Goal: Task Accomplishment & Management: Use online tool/utility

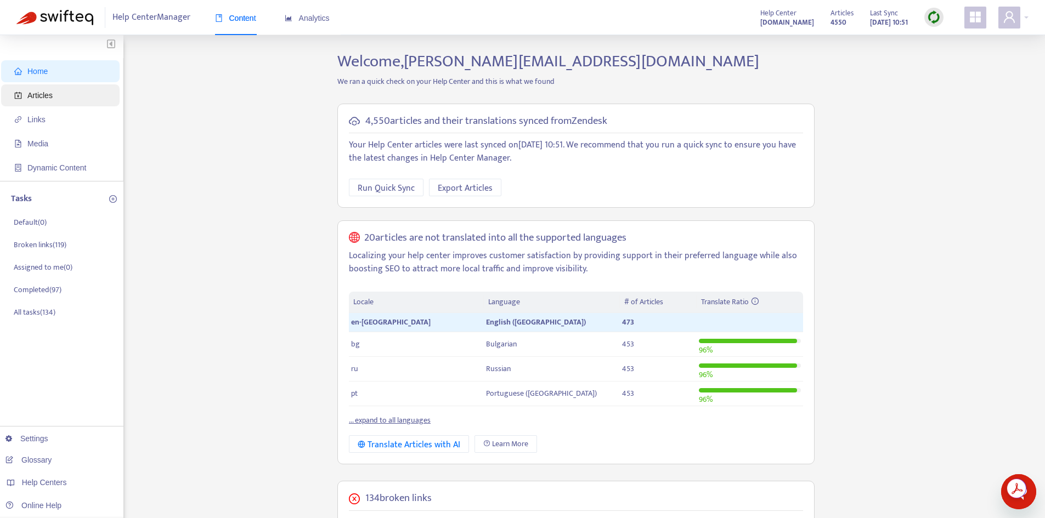
click at [36, 93] on span "Articles" at bounding box center [39, 95] width 25 height 9
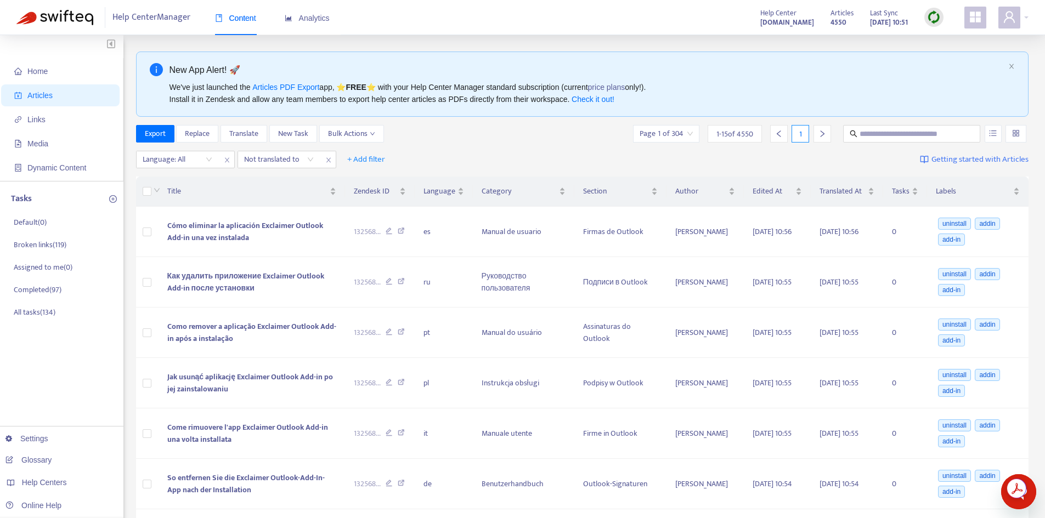
click at [933, 11] on img at bounding box center [934, 17] width 14 height 14
click at [943, 38] on link "Quick Sync" at bounding box center [956, 39] width 47 height 13
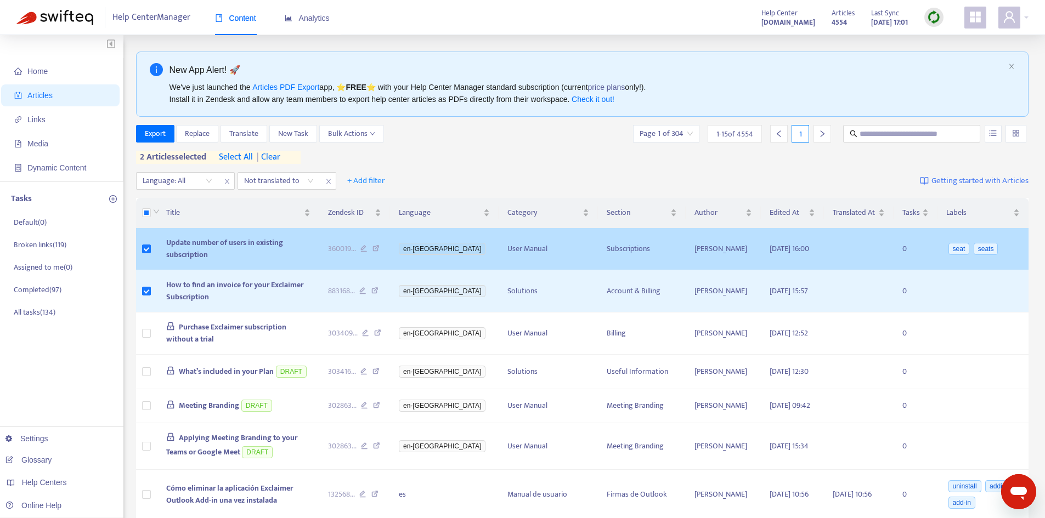
click at [256, 249] on span "Update number of users in existing subscription" at bounding box center [224, 248] width 117 height 25
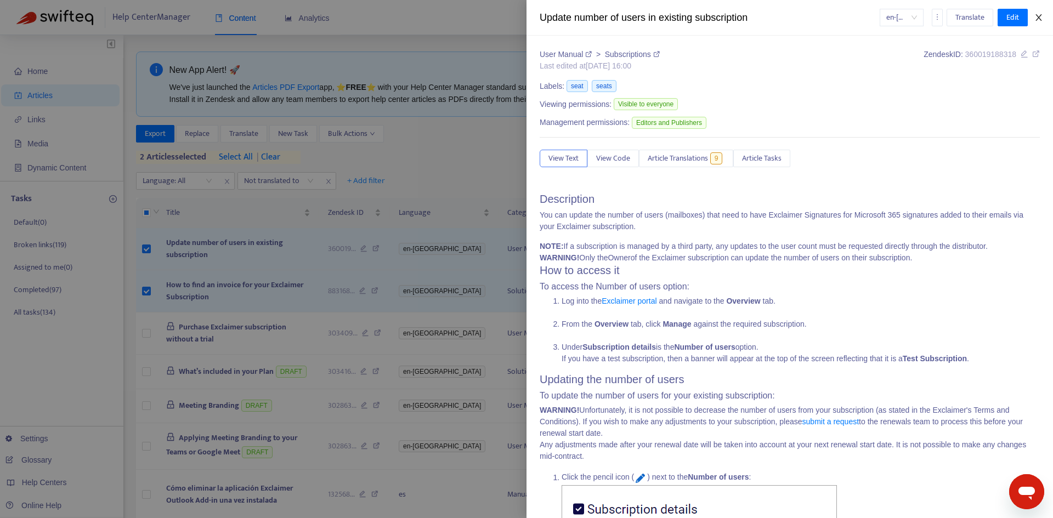
click at [1046, 20] on button "Close" at bounding box center [1038, 18] width 15 height 10
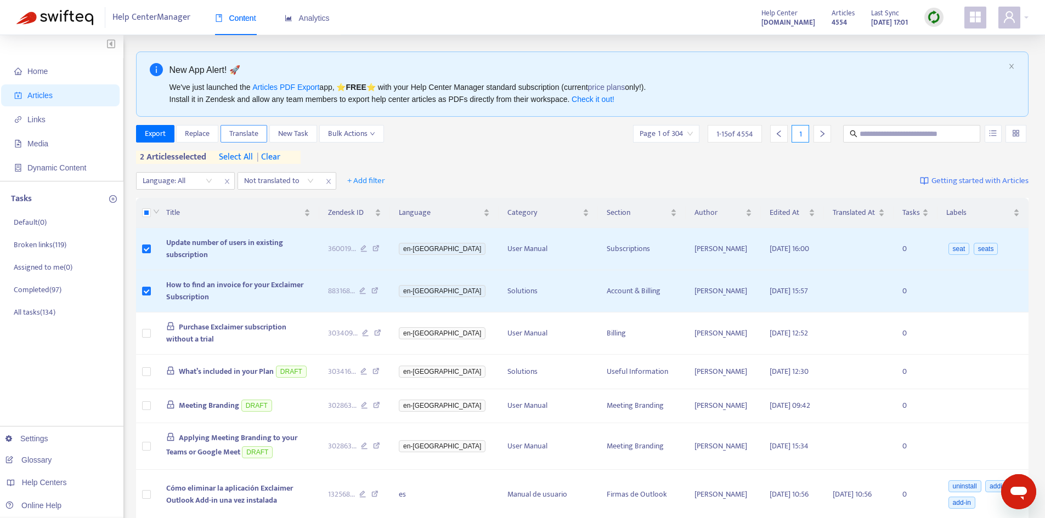
click at [251, 134] on span "Translate" at bounding box center [243, 134] width 29 height 12
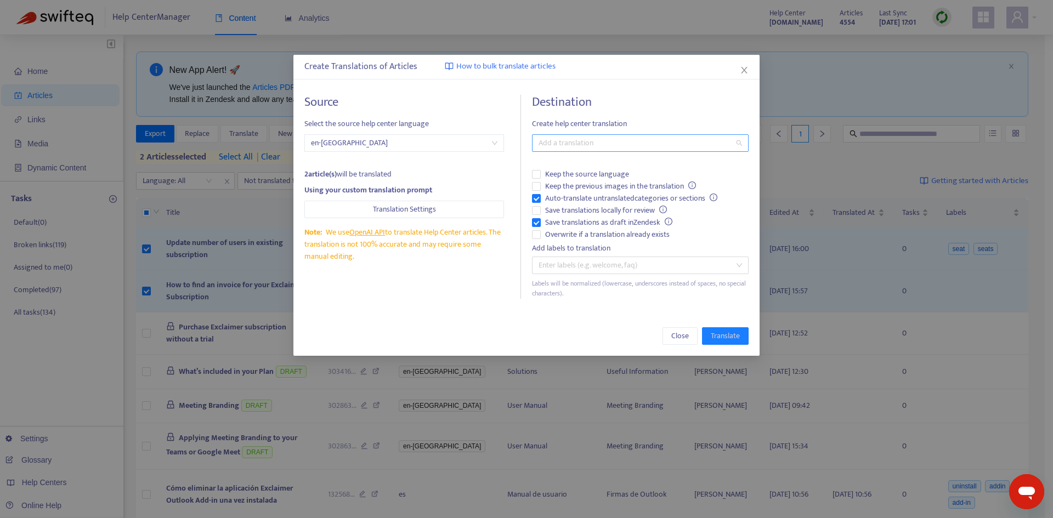
click at [644, 141] on div at bounding box center [635, 143] width 200 height 13
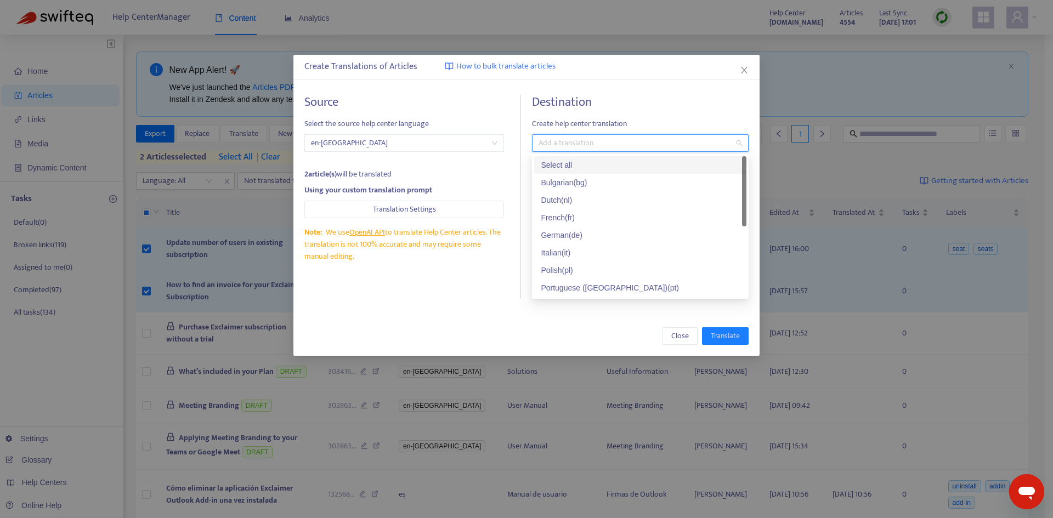
click at [549, 160] on div "Select all" at bounding box center [640, 165] width 199 height 12
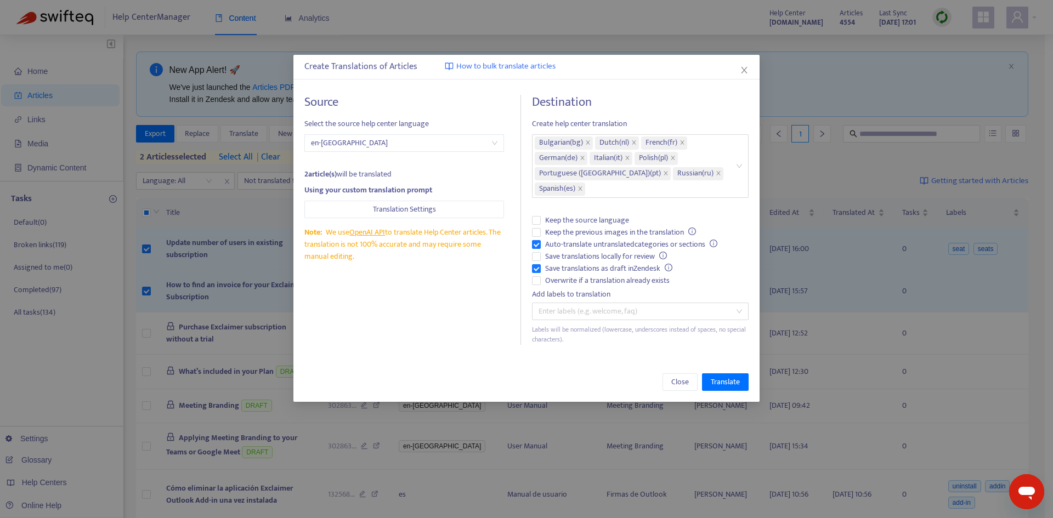
click at [633, 109] on h4 "Destination" at bounding box center [640, 102] width 217 height 15
click at [573, 246] on span "Auto-translate untranslated categories or sections" at bounding box center [631, 245] width 181 height 12
click at [576, 268] on span "Save translations as draft in Zendesk" at bounding box center [609, 269] width 136 height 12
click at [576, 279] on span "Overwrite if a translation already exists" at bounding box center [607, 281] width 133 height 12
click at [720, 381] on span "Translate" at bounding box center [725, 382] width 29 height 12
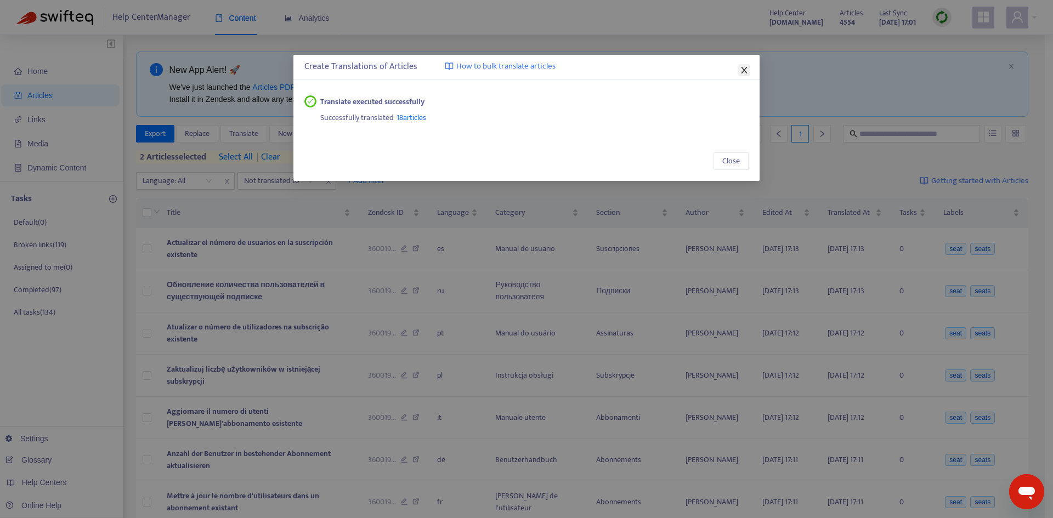
click at [738, 67] on span "Close" at bounding box center [744, 70] width 12 height 9
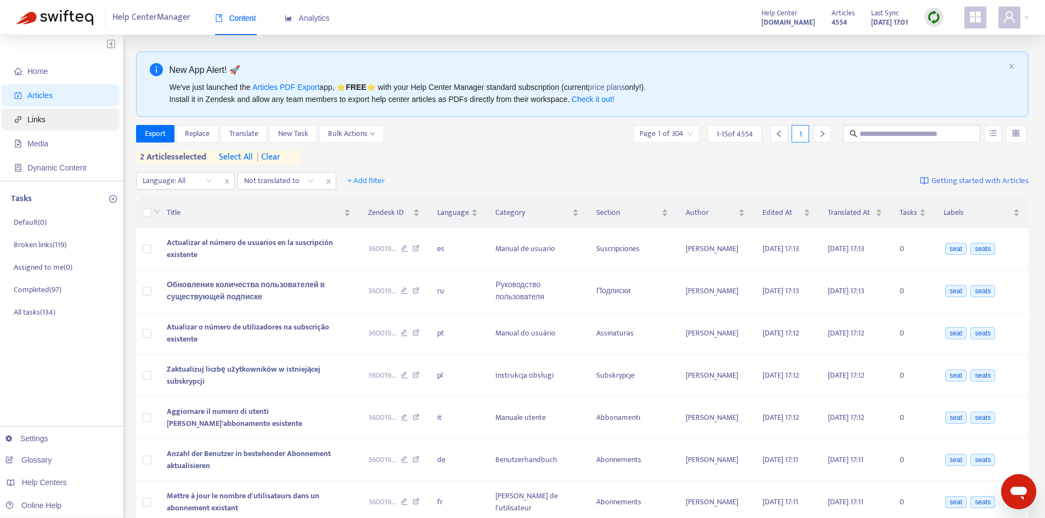
click at [46, 109] on span "Links" at bounding box center [62, 120] width 97 height 22
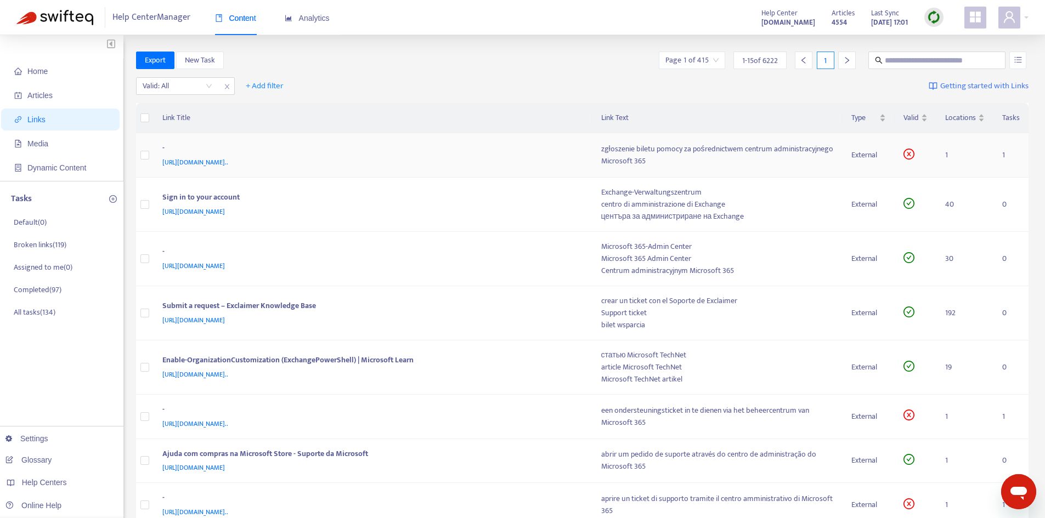
click at [686, 153] on div "zgłoszenie biletu pomocy za pośrednictwem centrum administracyjnego Microsoft 3…" at bounding box center [717, 155] width 233 height 24
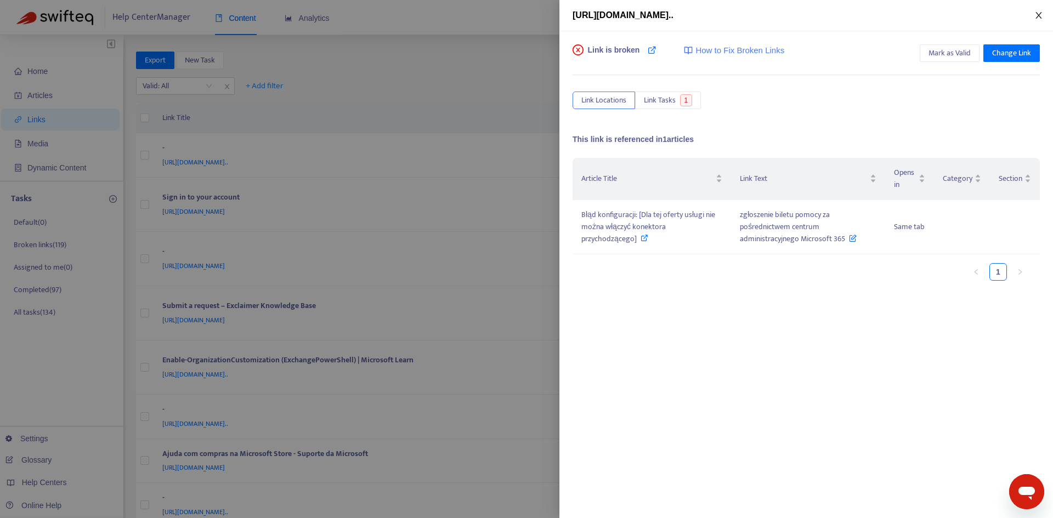
click at [1037, 14] on icon "close" at bounding box center [1039, 15] width 6 height 7
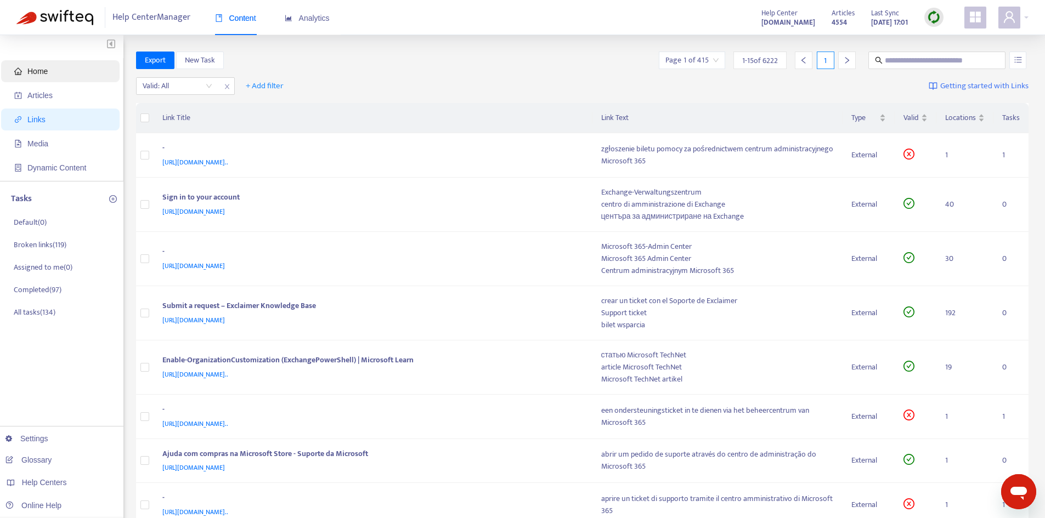
click at [51, 72] on span "Home" at bounding box center [62, 71] width 97 height 22
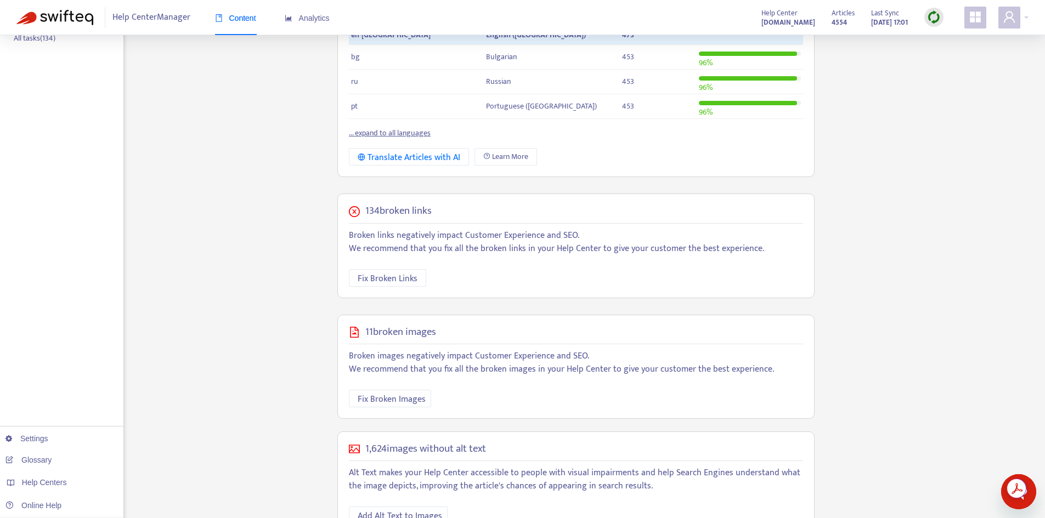
scroll to position [308, 0]
